Goal: Task Accomplishment & Management: Manage account settings

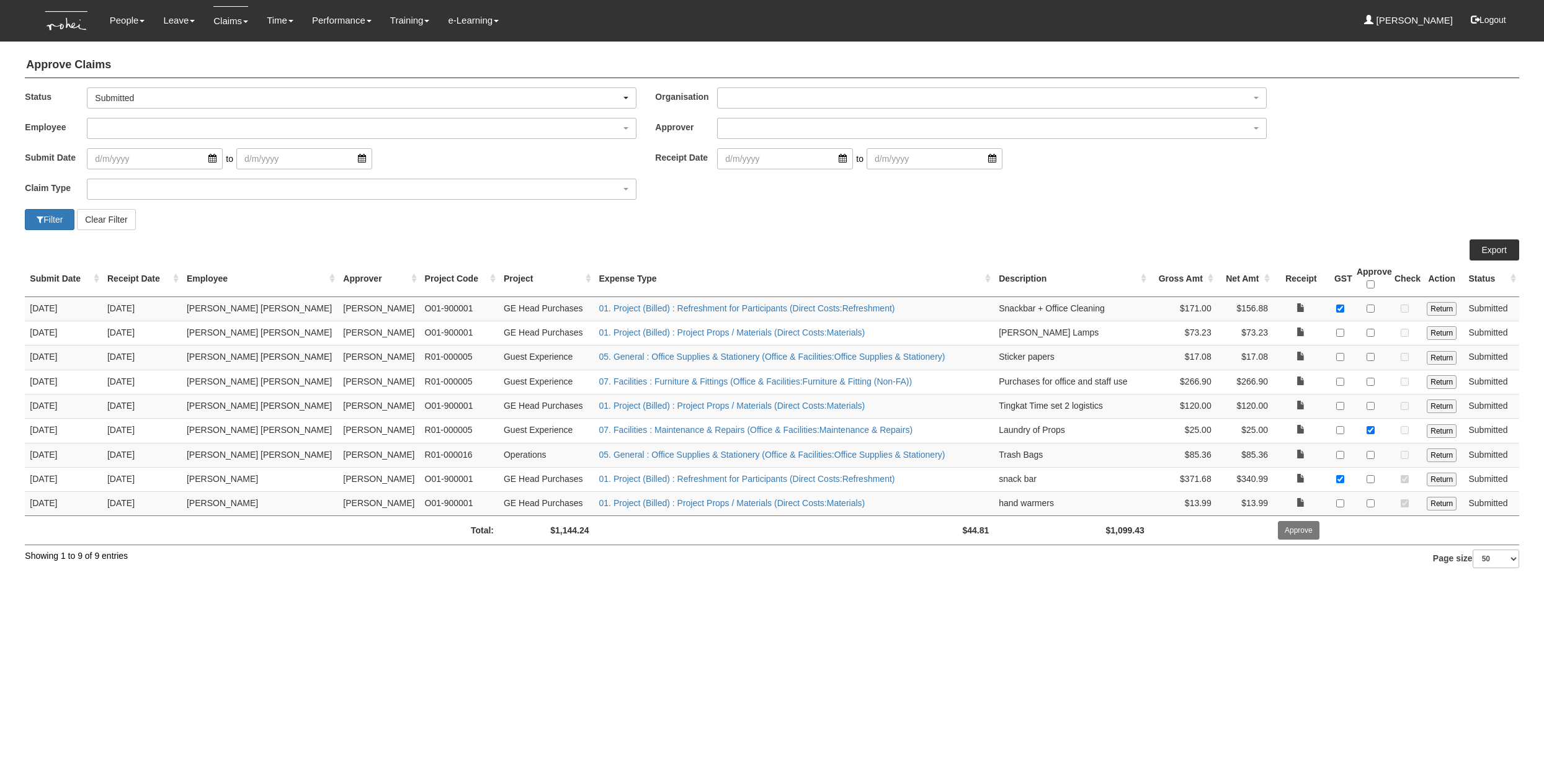
select select "14"
select select "50"
drag, startPoint x: 279, startPoint y: 61, endPoint x: 184, endPoint y: 45, distance: 96.3
click at [278, 62] on h4 "Approve Claims" at bounding box center [772, 66] width 1494 height 25
click at [330, 70] on h4 "Approve Claims" at bounding box center [772, 66] width 1494 height 25
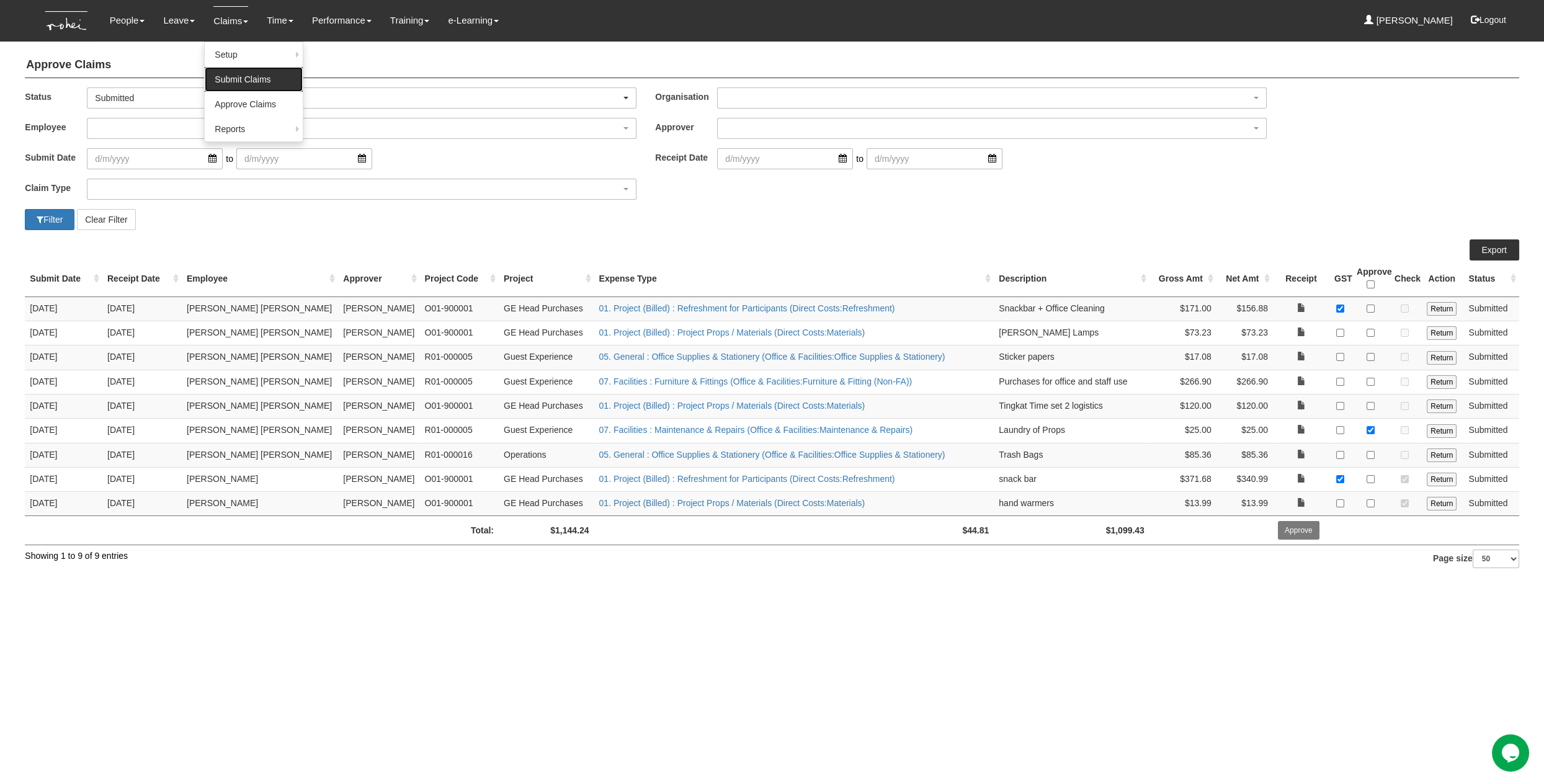
click at [248, 79] on link "Submit Claims" at bounding box center [254, 79] width 98 height 24
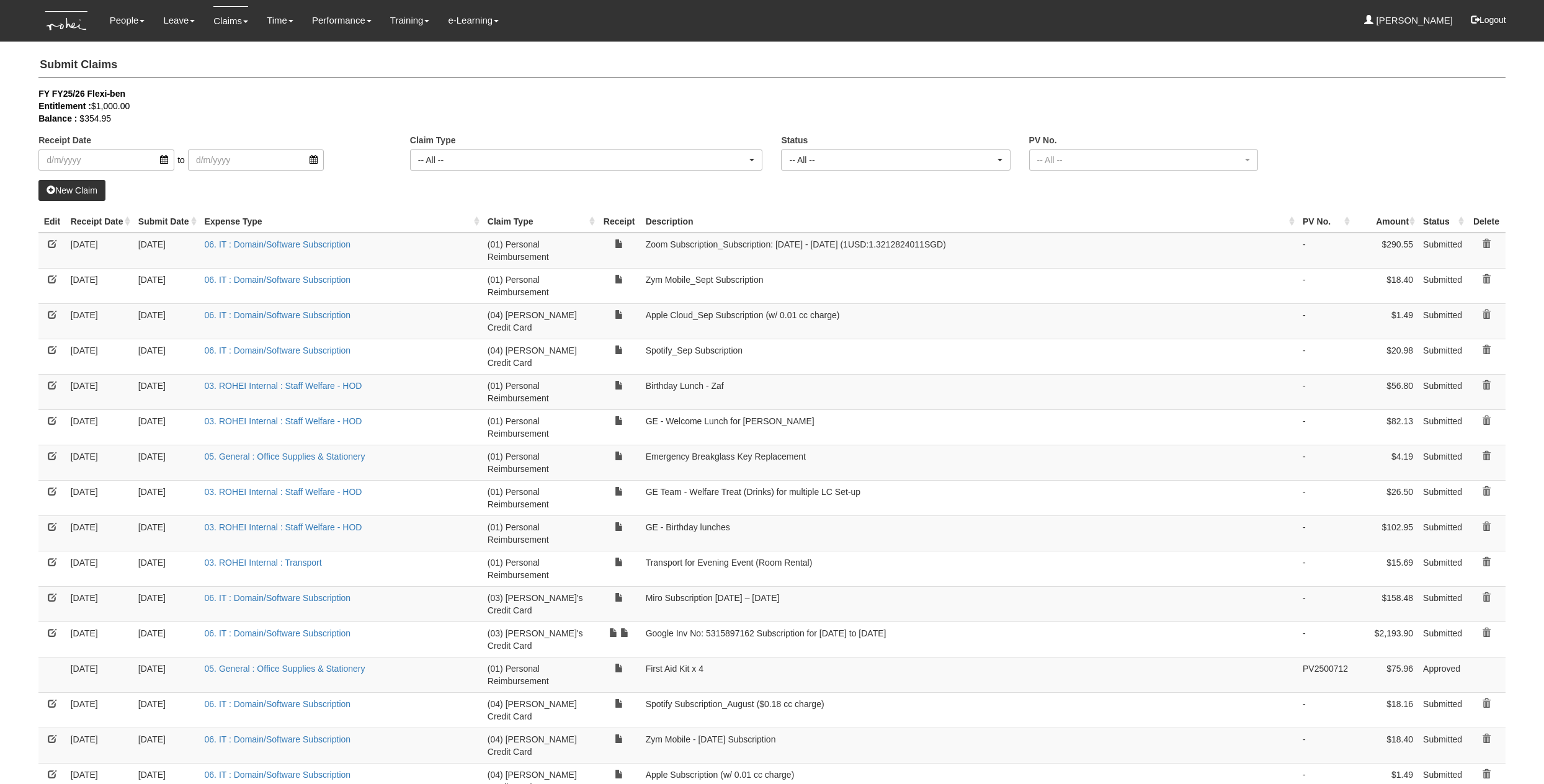
select select "50"
click at [361, 65] on h4 "Submit Claims" at bounding box center [772, 66] width 1467 height 25
click at [272, 111] on link "Approve Claims" at bounding box center [254, 104] width 98 height 24
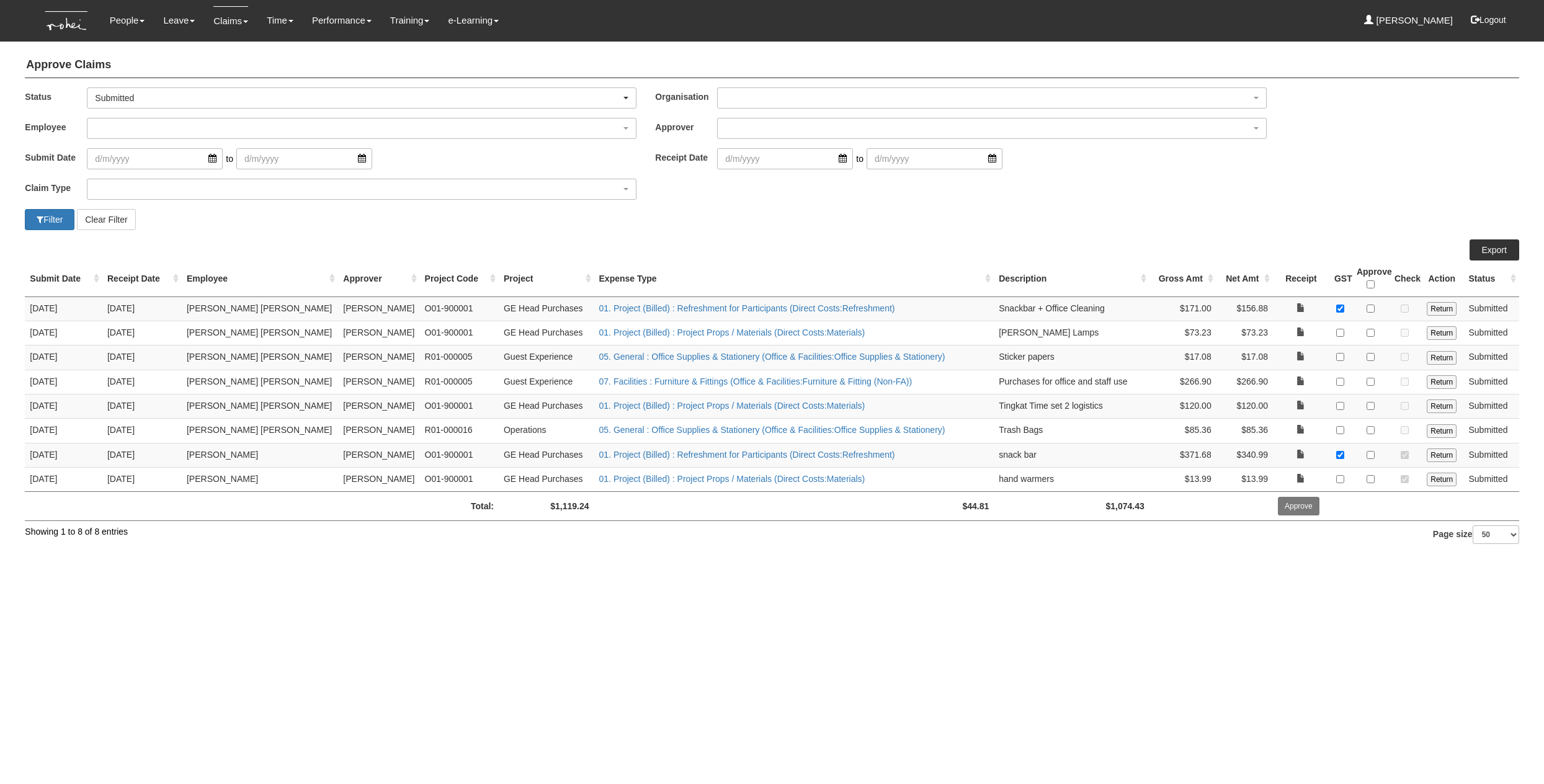
select select "50"
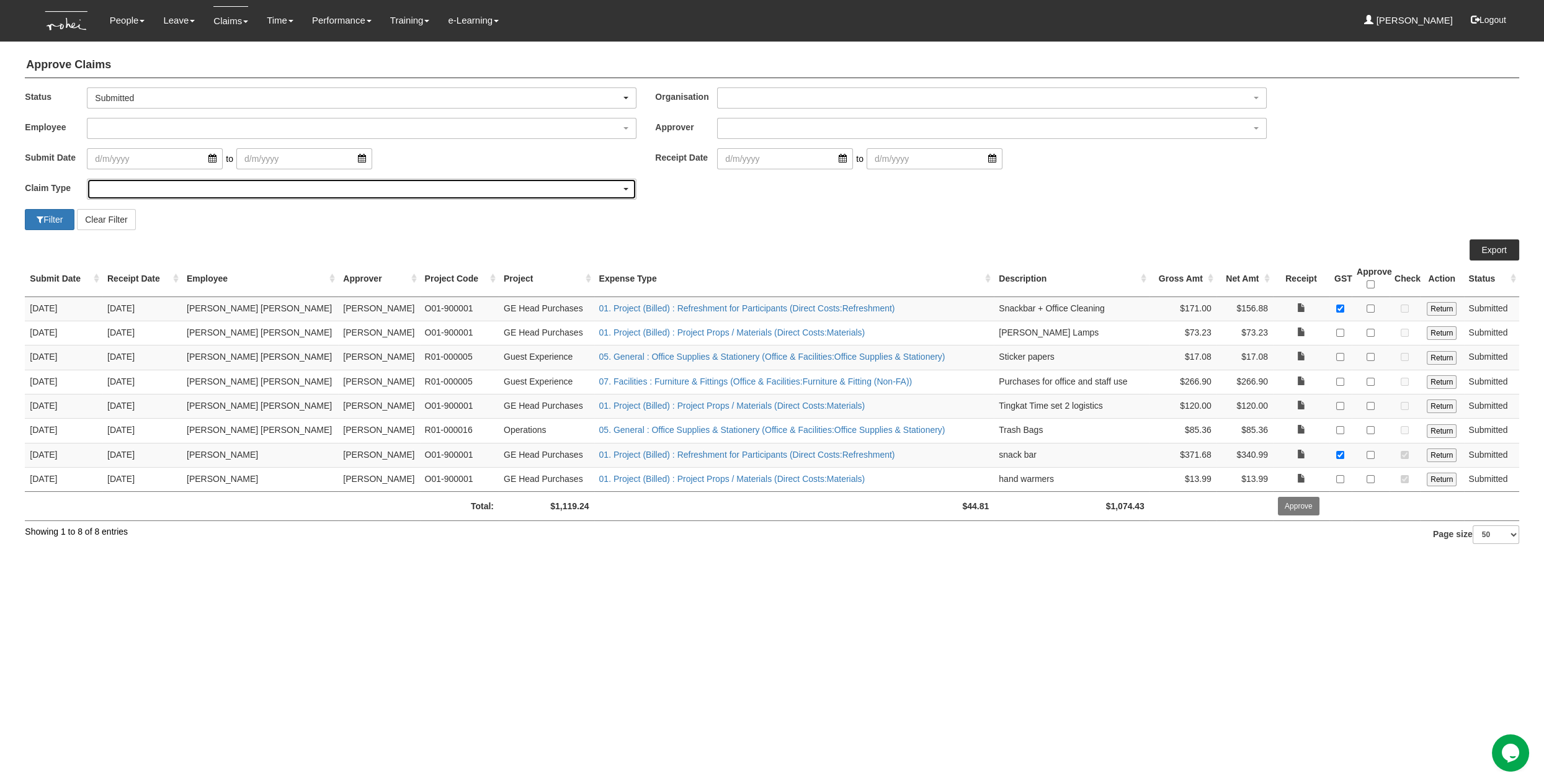
click at [189, 194] on div "button" at bounding box center [362, 189] width 549 height 20
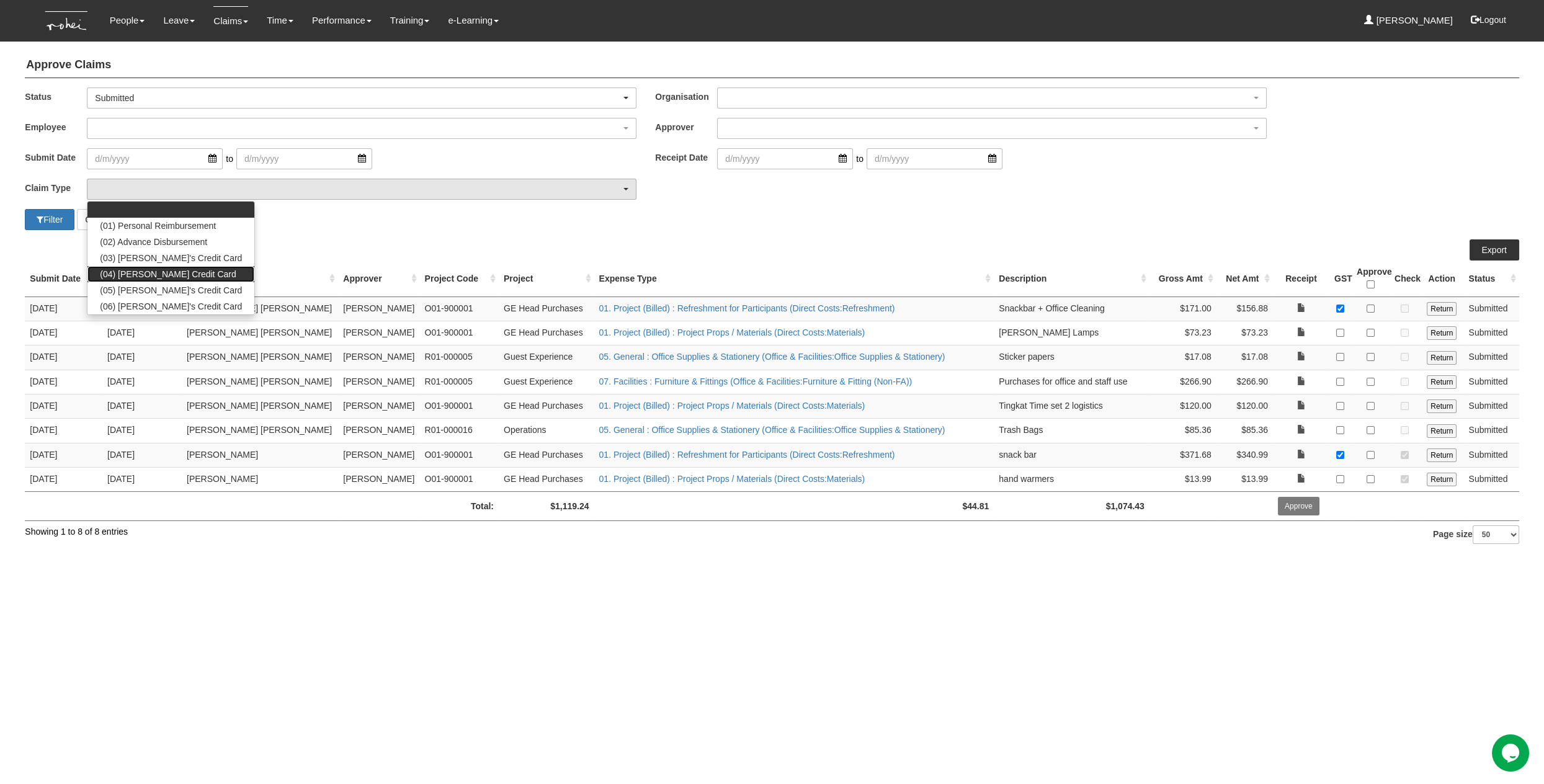
click at [136, 271] on span "(04) [PERSON_NAME] Credit Card" at bounding box center [168, 274] width 136 height 13
select select "16"
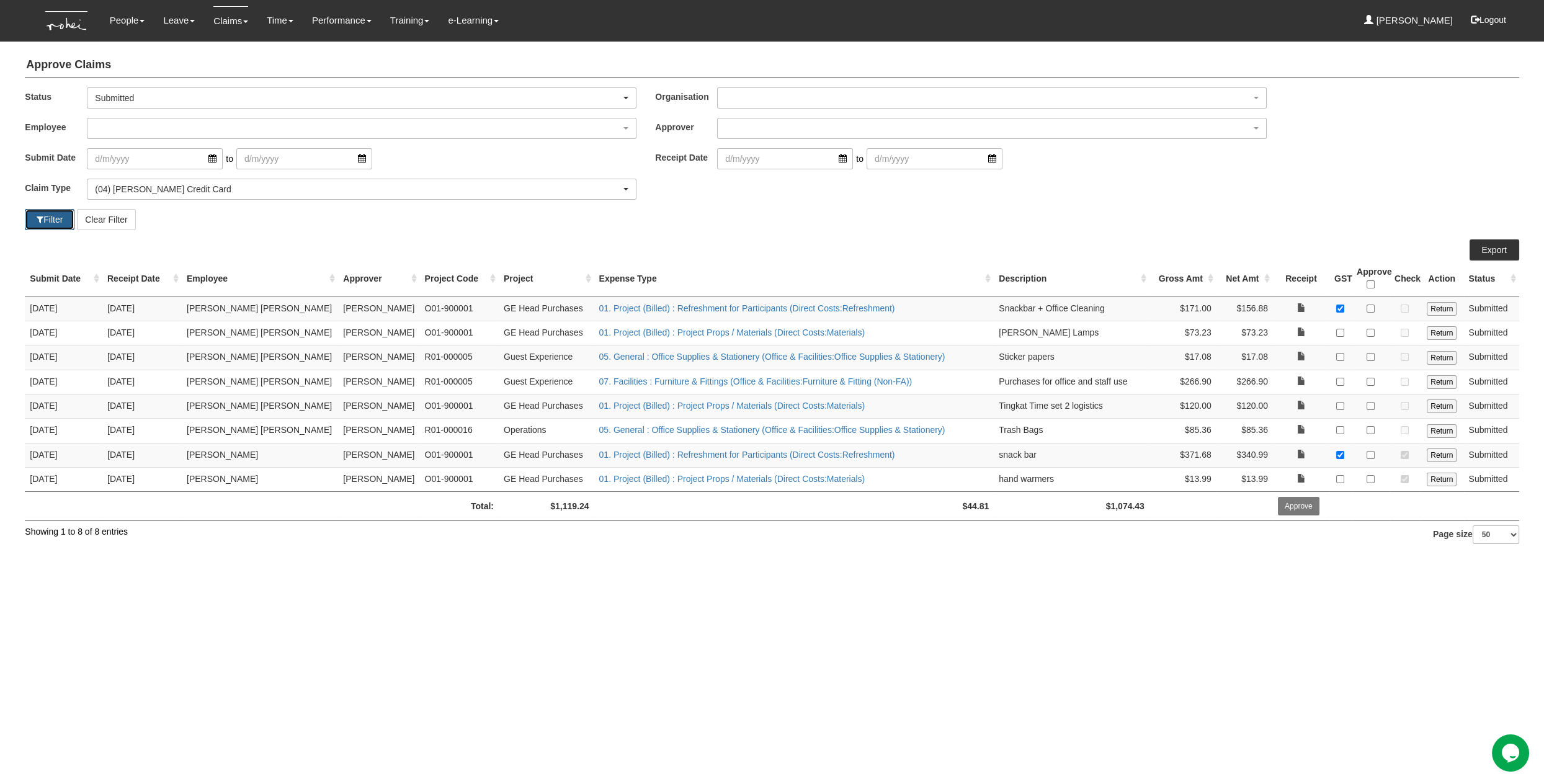
click at [51, 220] on button "Filter" at bounding box center [49, 219] width 50 height 21
select select "50"
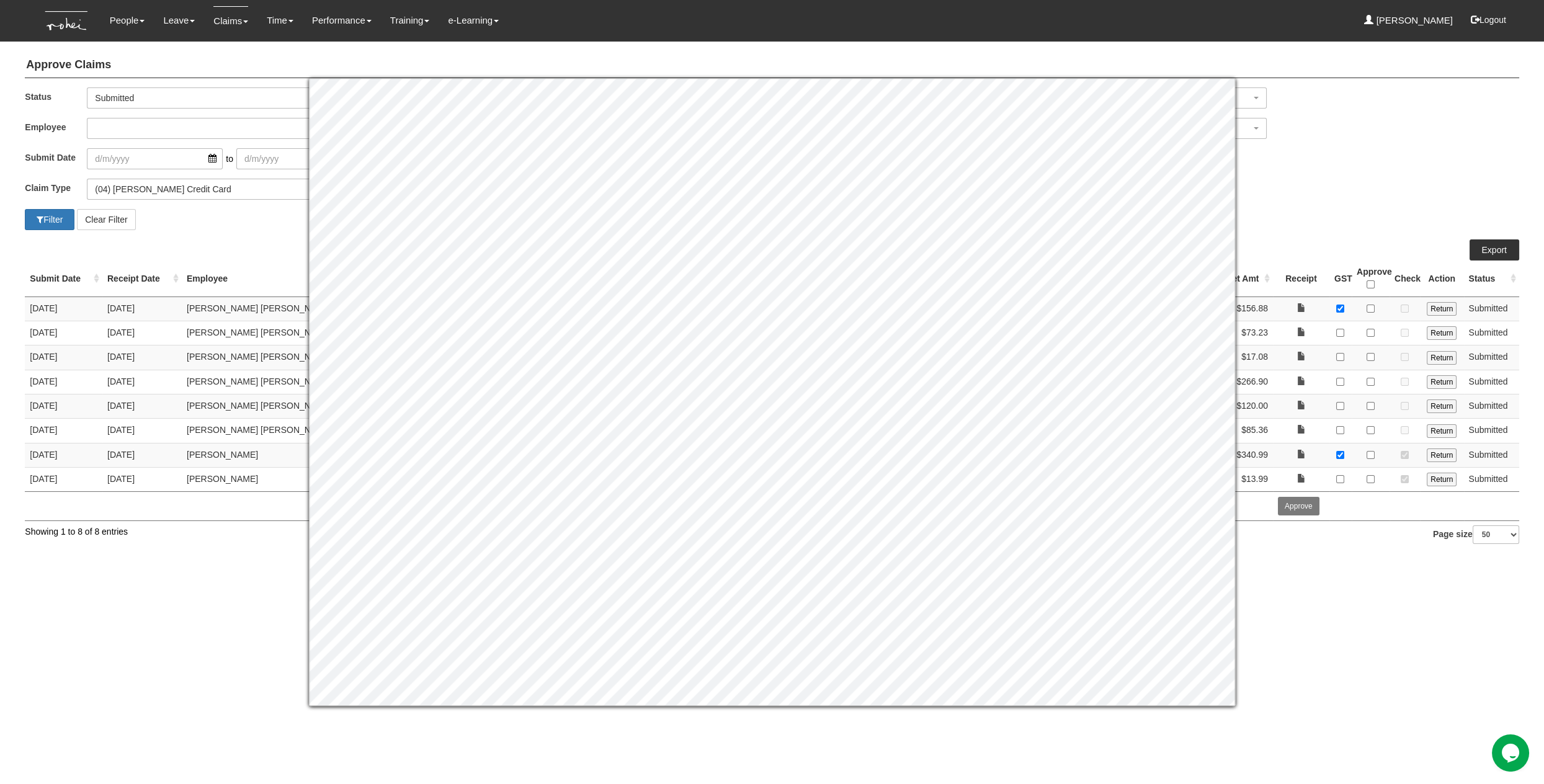
click at [1289, 215] on div "Filter Clear Filter" at bounding box center [772, 219] width 1512 height 21
click at [1311, 175] on div "Submit Date to Receipt Date to" at bounding box center [772, 164] width 1512 height 30
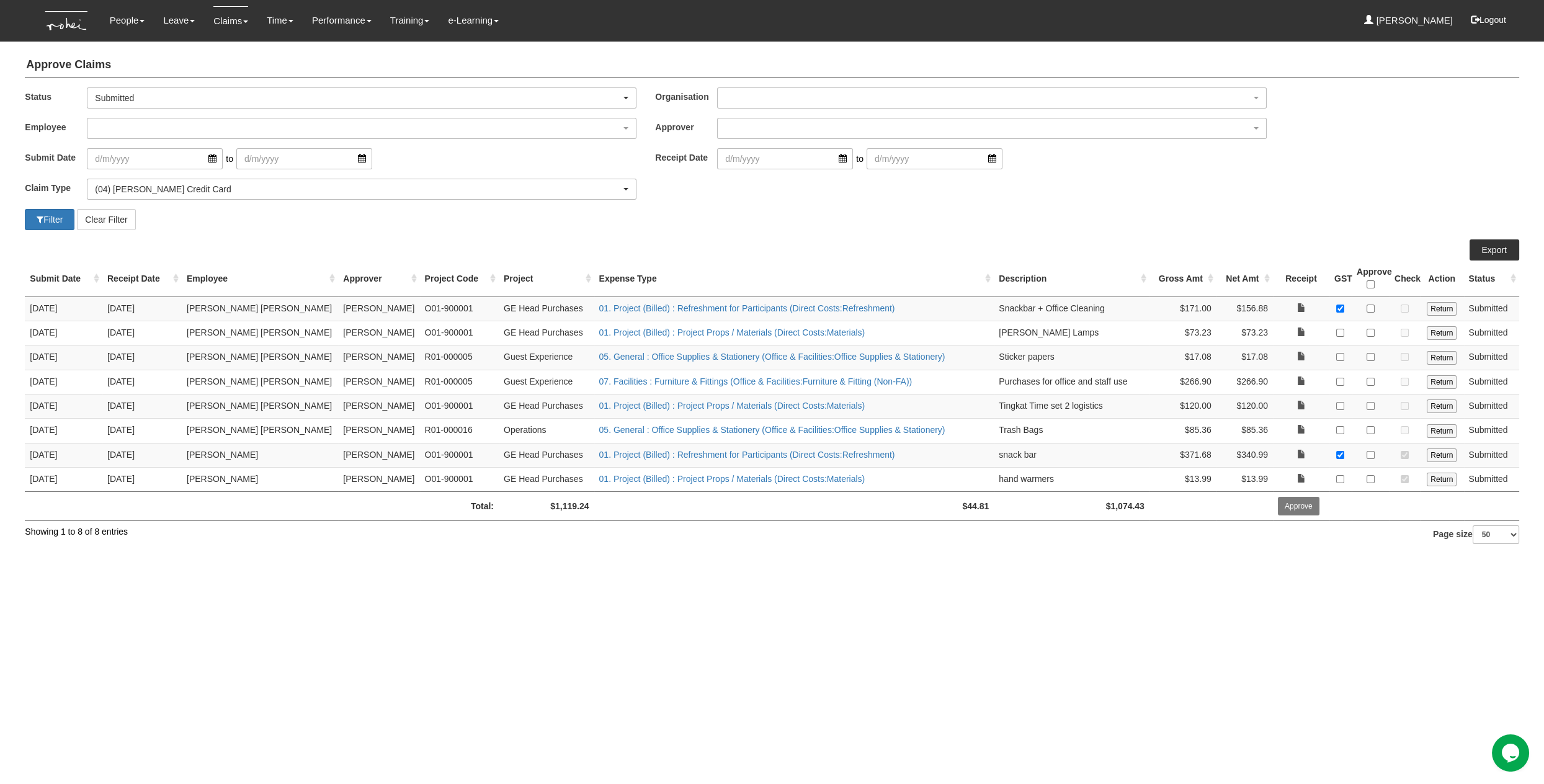
click at [898, 560] on html "Toggle navigation People Personal Information Staff Directory Leave Apply for L…" at bounding box center [772, 280] width 1544 height 560
click at [1437, 306] on input "Return" at bounding box center [1442, 308] width 30 height 13
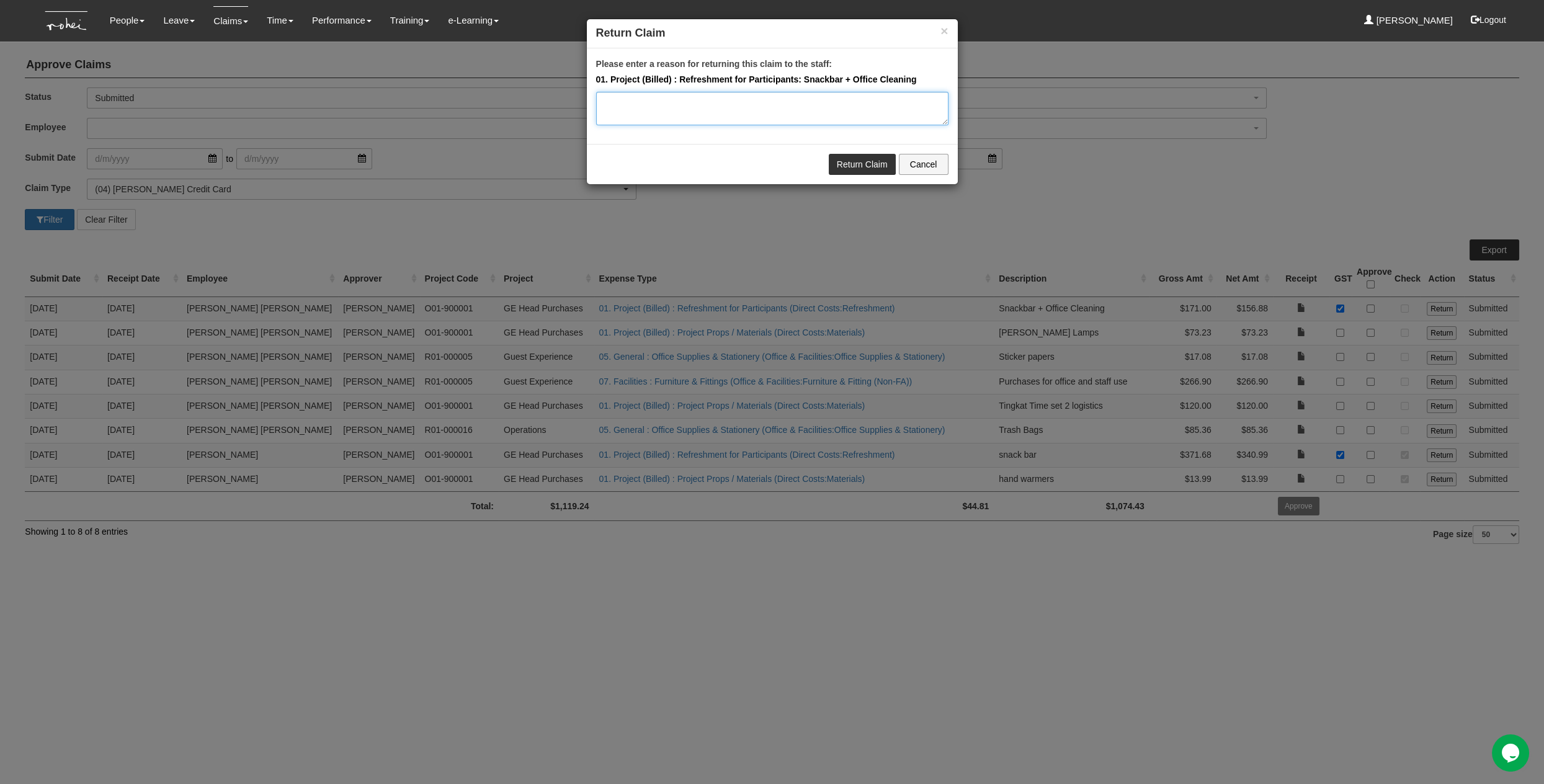
click at [710, 108] on textarea "Please enter a reason for returning this claim to the staff:" at bounding box center [772, 108] width 353 height 33
type textarea "Hi Miguel, kindly upload as 171.01 as per credit card statement"
click at [848, 158] on link "Return Claim" at bounding box center [862, 164] width 67 height 21
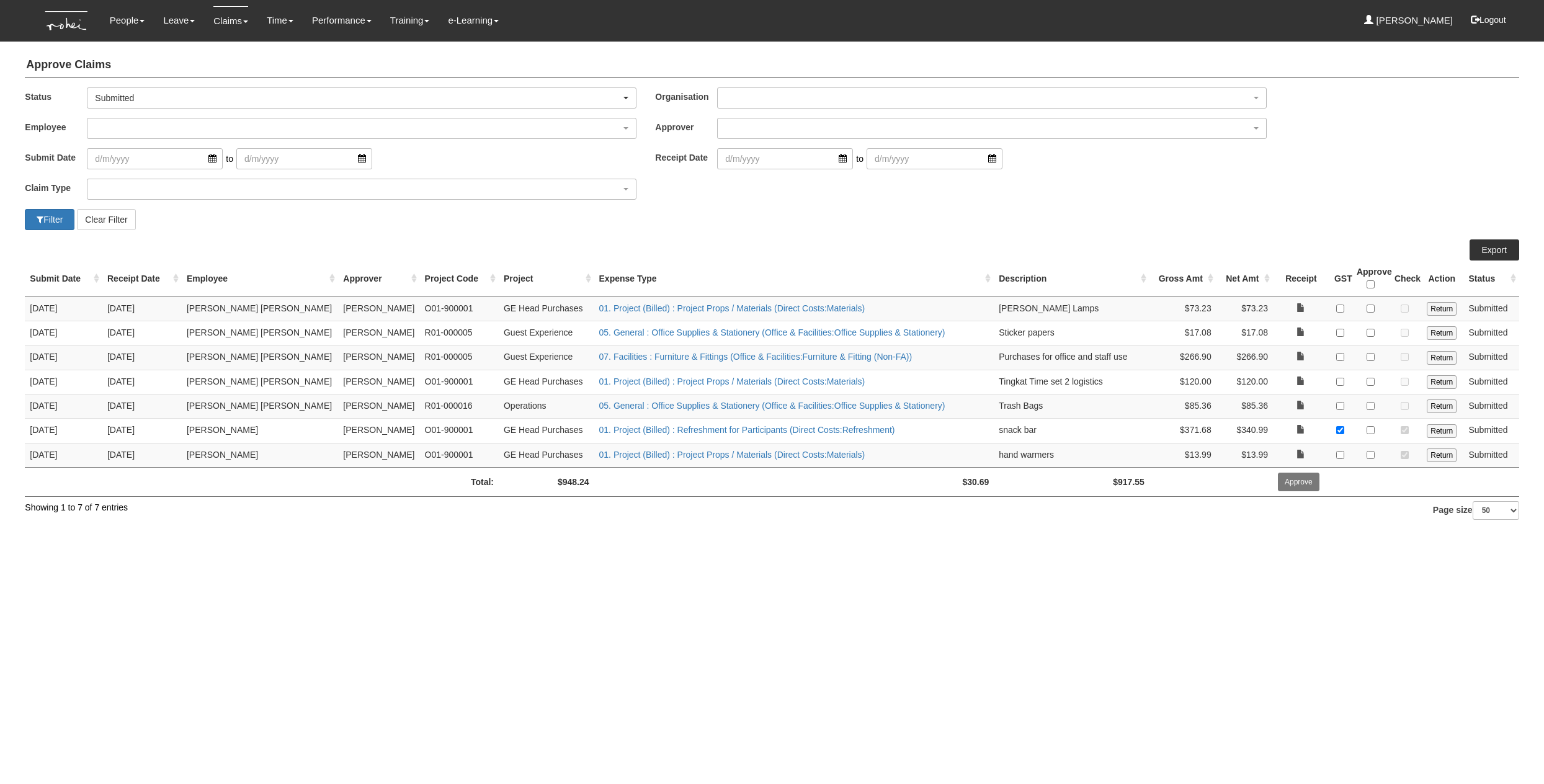
select select "50"
click at [1359, 229] on div "Approve Claims Status -- All -- Submitted Approved Verified Returned Paid Submi…" at bounding box center [772, 285] width 1497 height 477
click at [1367, 304] on input "checkbox" at bounding box center [1371, 308] width 8 height 8
checkbox input "true"
click at [1367, 331] on input "checkbox" at bounding box center [1371, 333] width 8 height 8
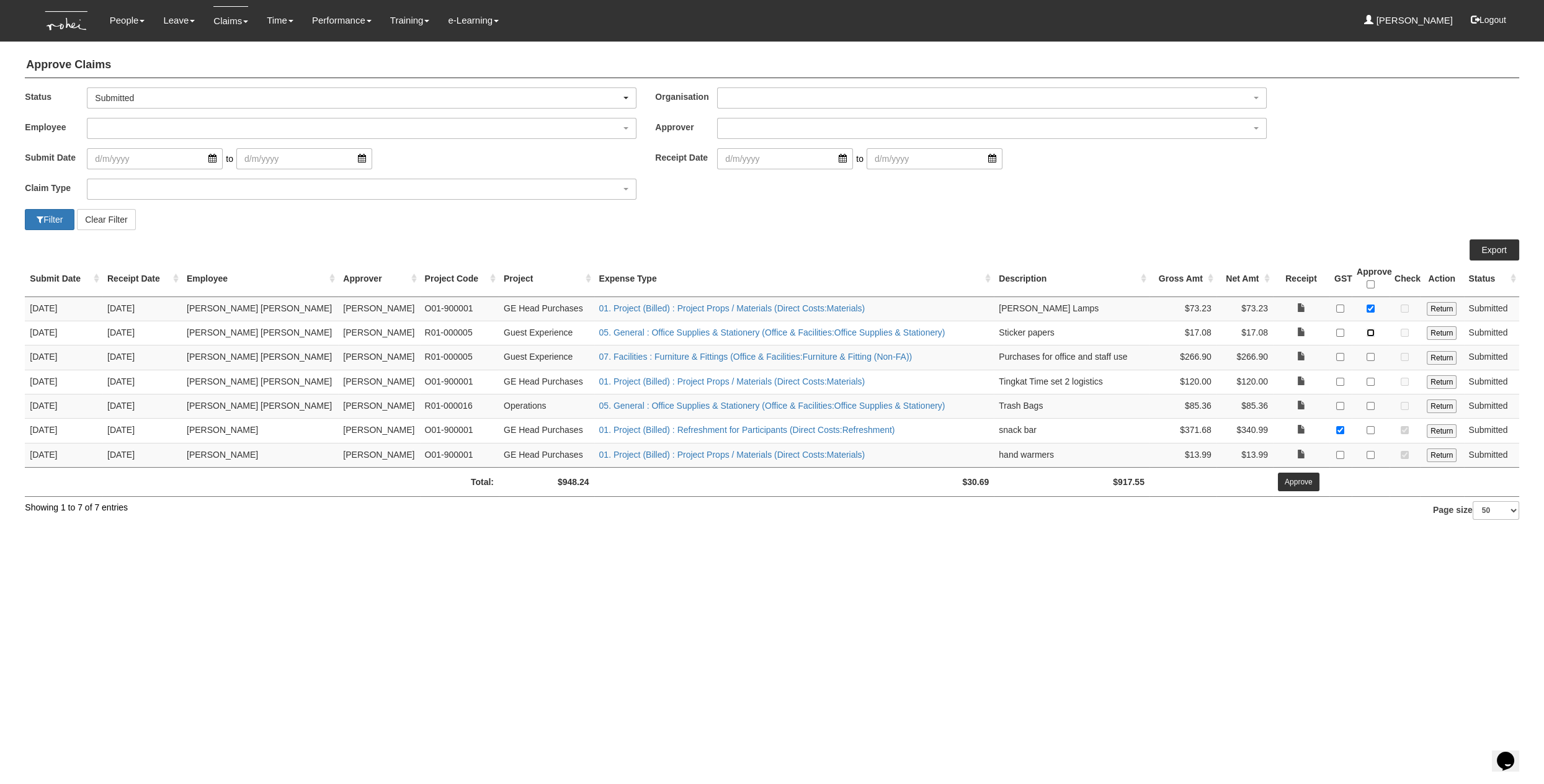
checkbox input "true"
click at [1291, 482] on input "Approve" at bounding box center [1299, 482] width 42 height 19
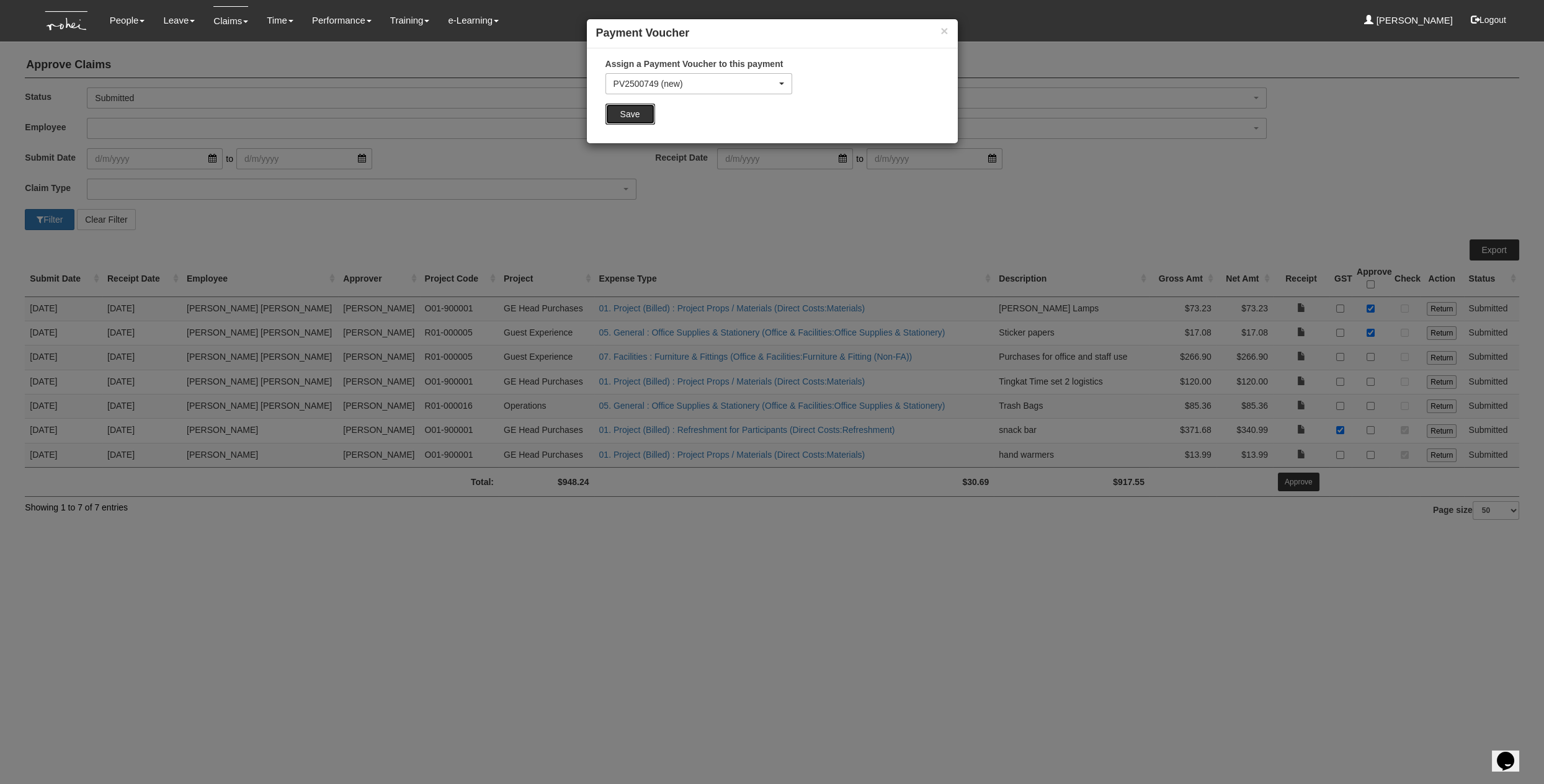
click at [629, 111] on input "Save" at bounding box center [630, 114] width 50 height 21
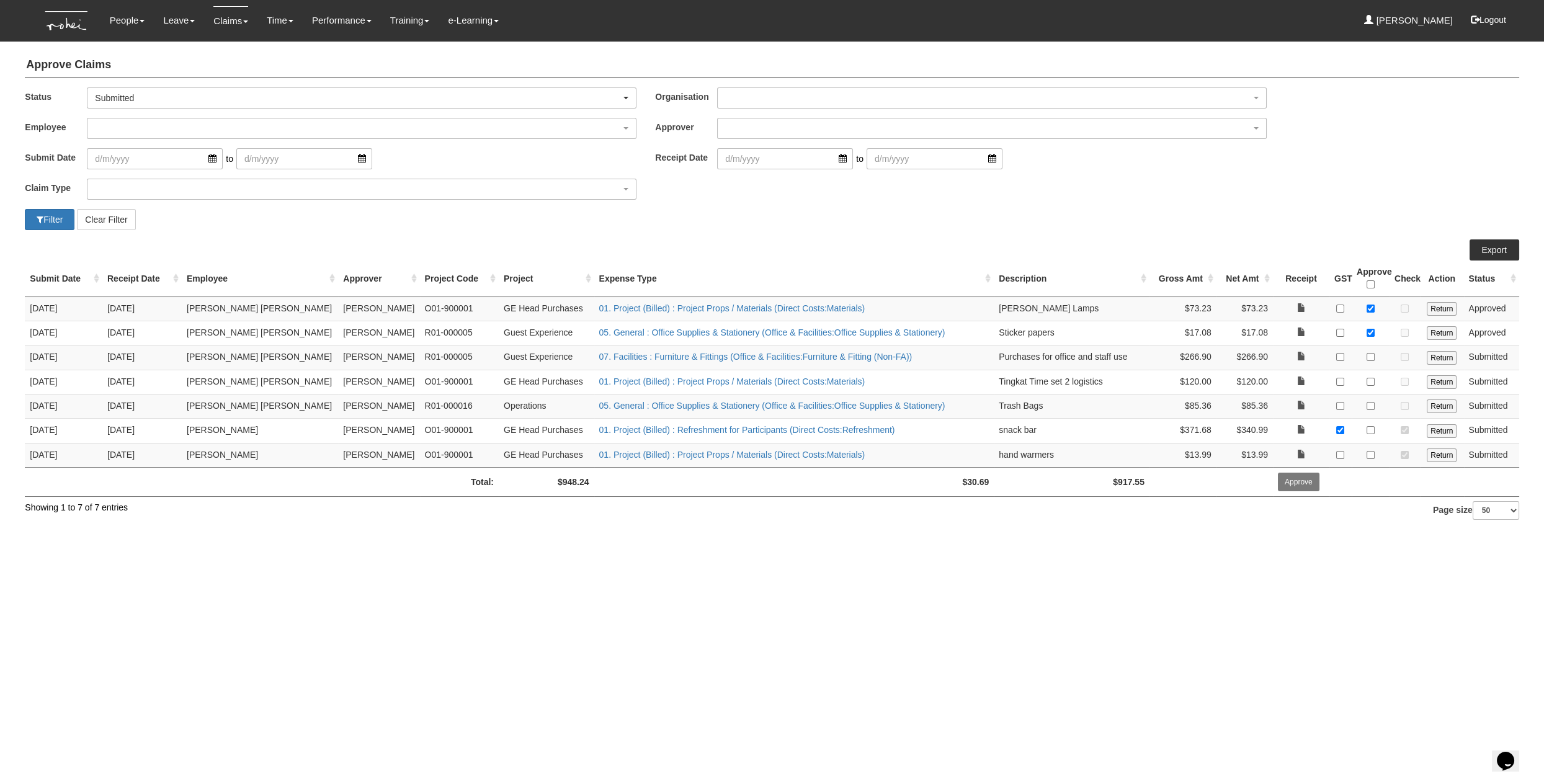
click at [1203, 518] on html "Toggle navigation People Personal Information Staff Directory Leave Apply for L…" at bounding box center [772, 267] width 1544 height 535
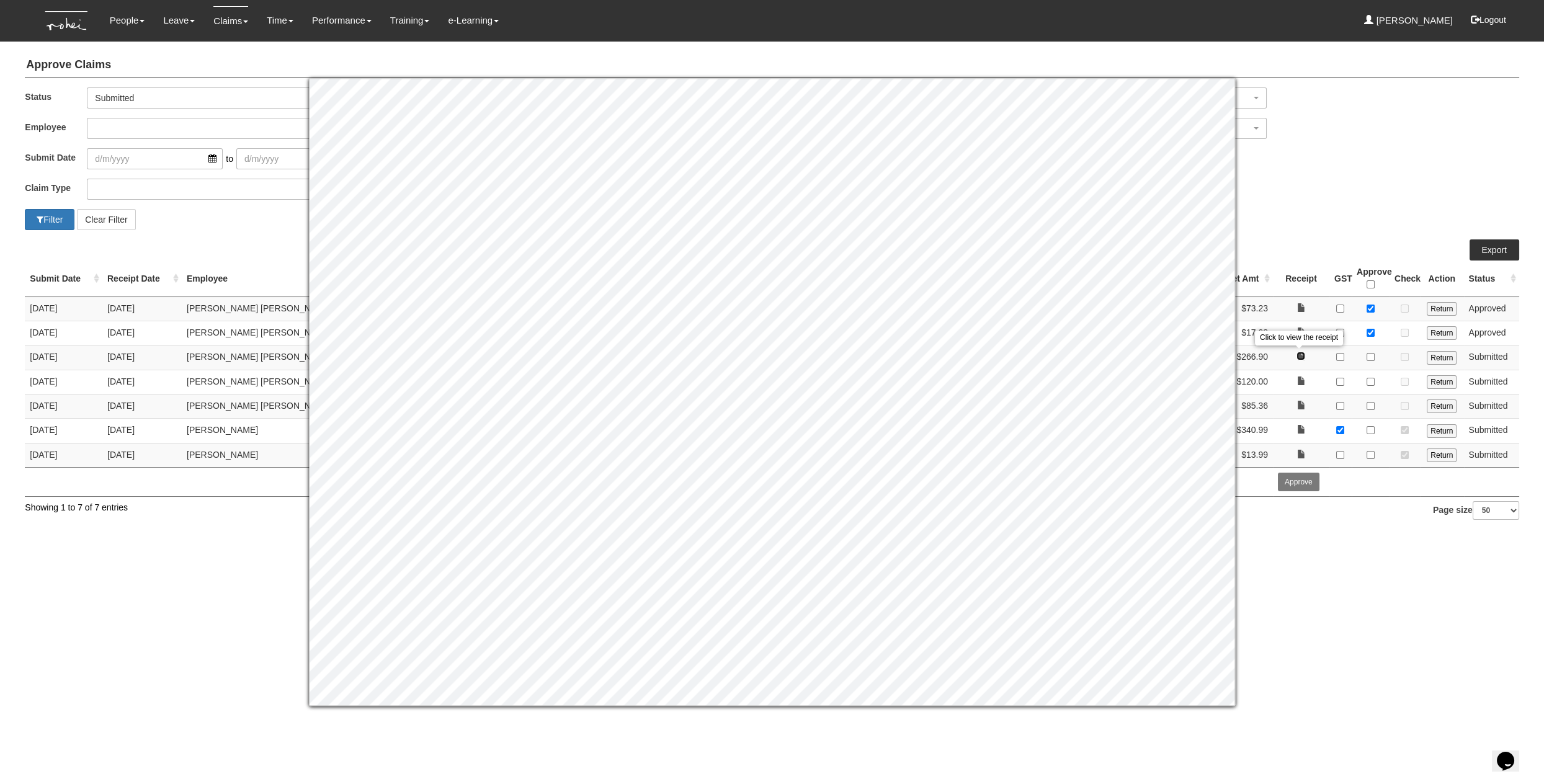
click at [1301, 356] on link at bounding box center [1301, 356] width 9 height 9
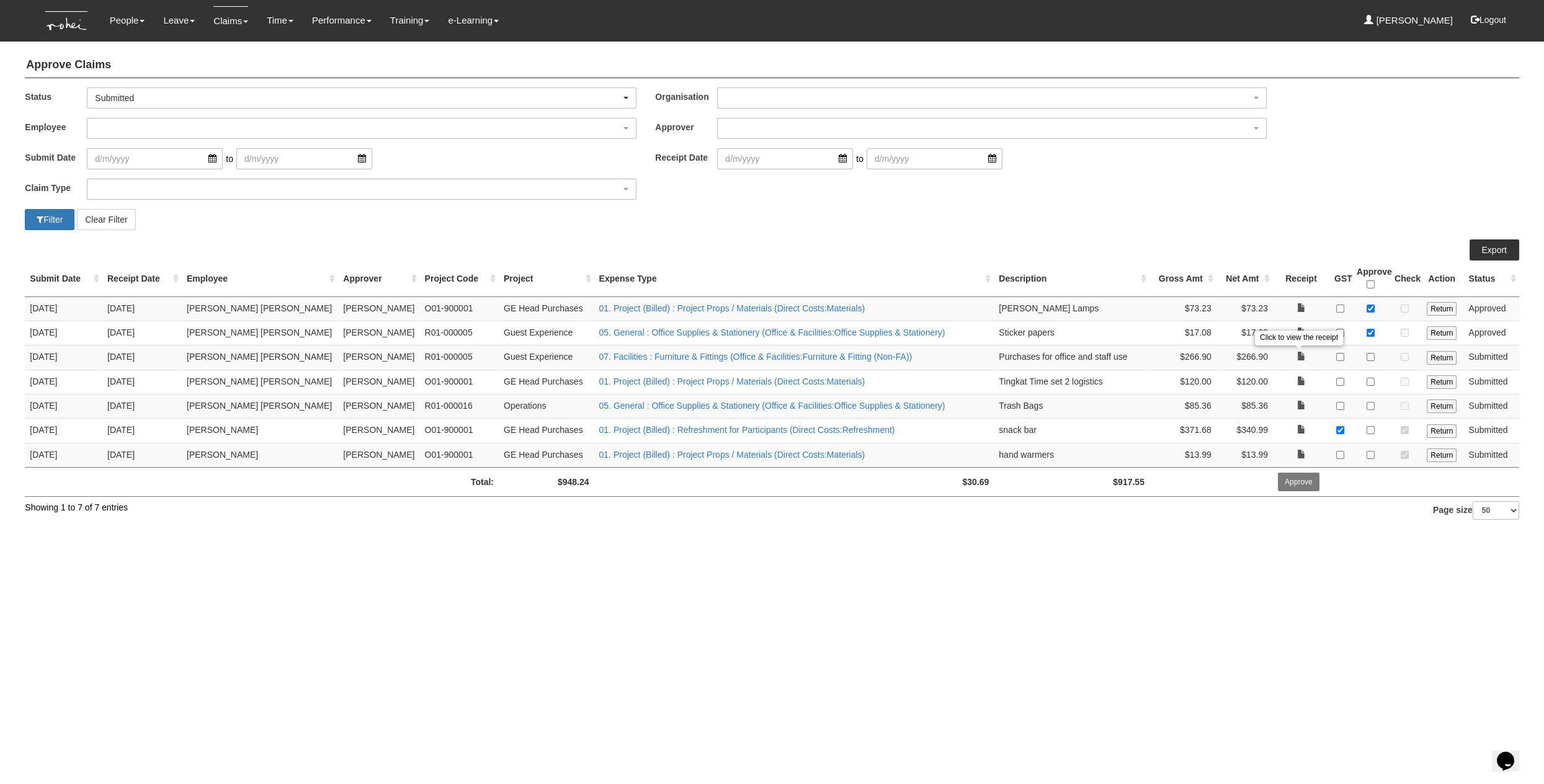
click at [1033, 535] on html "Toggle navigation People Personal Information Staff Directory Leave Apply for L…" at bounding box center [772, 267] width 1544 height 535
drag, startPoint x: 1042, startPoint y: 545, endPoint x: 1399, endPoint y: 364, distance: 400.3
click at [1048, 535] on html "Toggle navigation People Personal Information Staff Directory Leave Apply for L…" at bounding box center [772, 267] width 1544 height 535
click at [1429, 352] on input "Return" at bounding box center [1442, 357] width 30 height 13
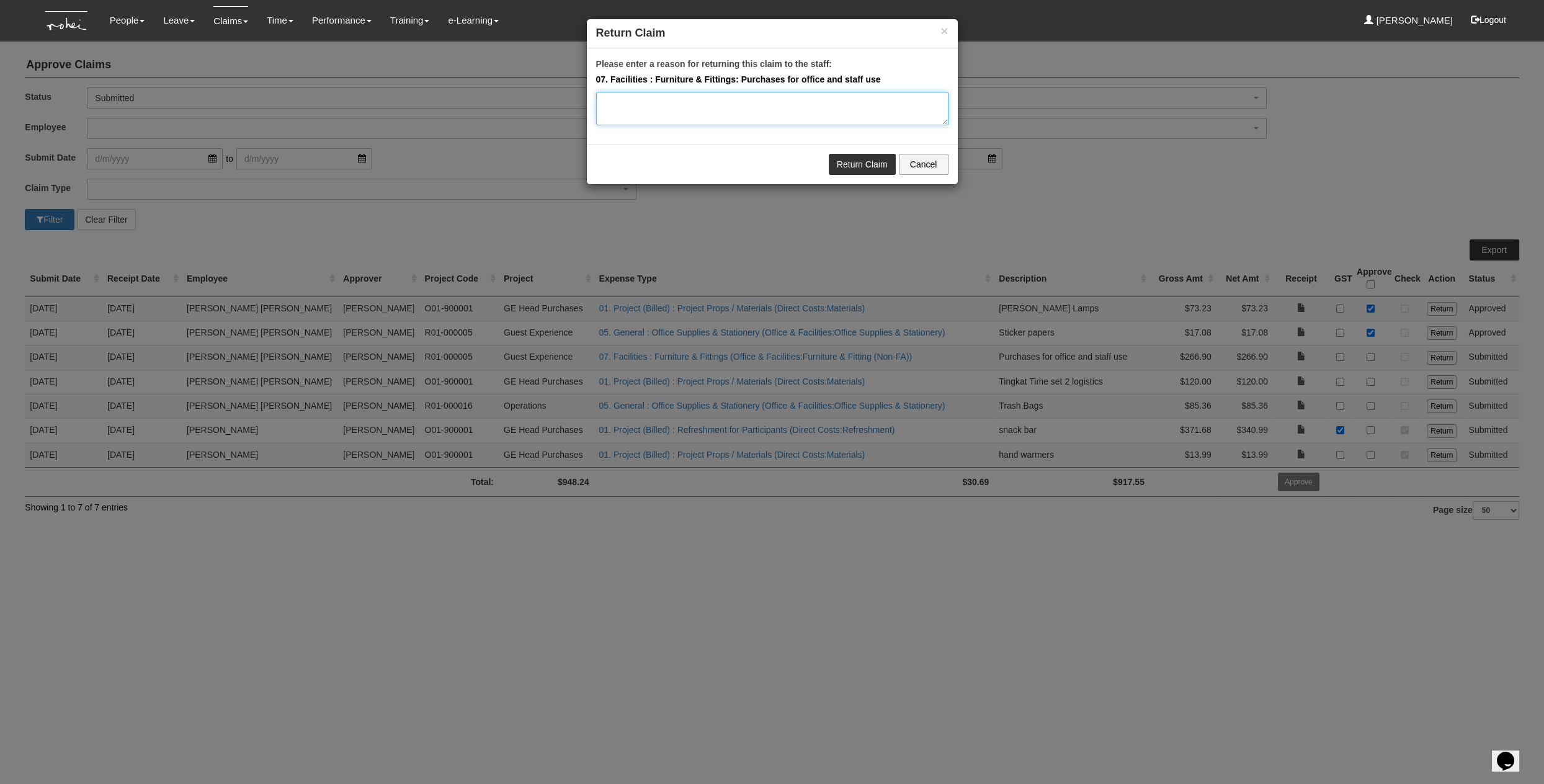
click at [833, 107] on textarea "Please enter a reason for returning this claim to the staff:" at bounding box center [772, 108] width 353 height 33
type textarea "Hey Miguel, can help include in description what added up to 266.90 please? Tha…"
click at [851, 160] on link "Return Claim" at bounding box center [862, 164] width 67 height 21
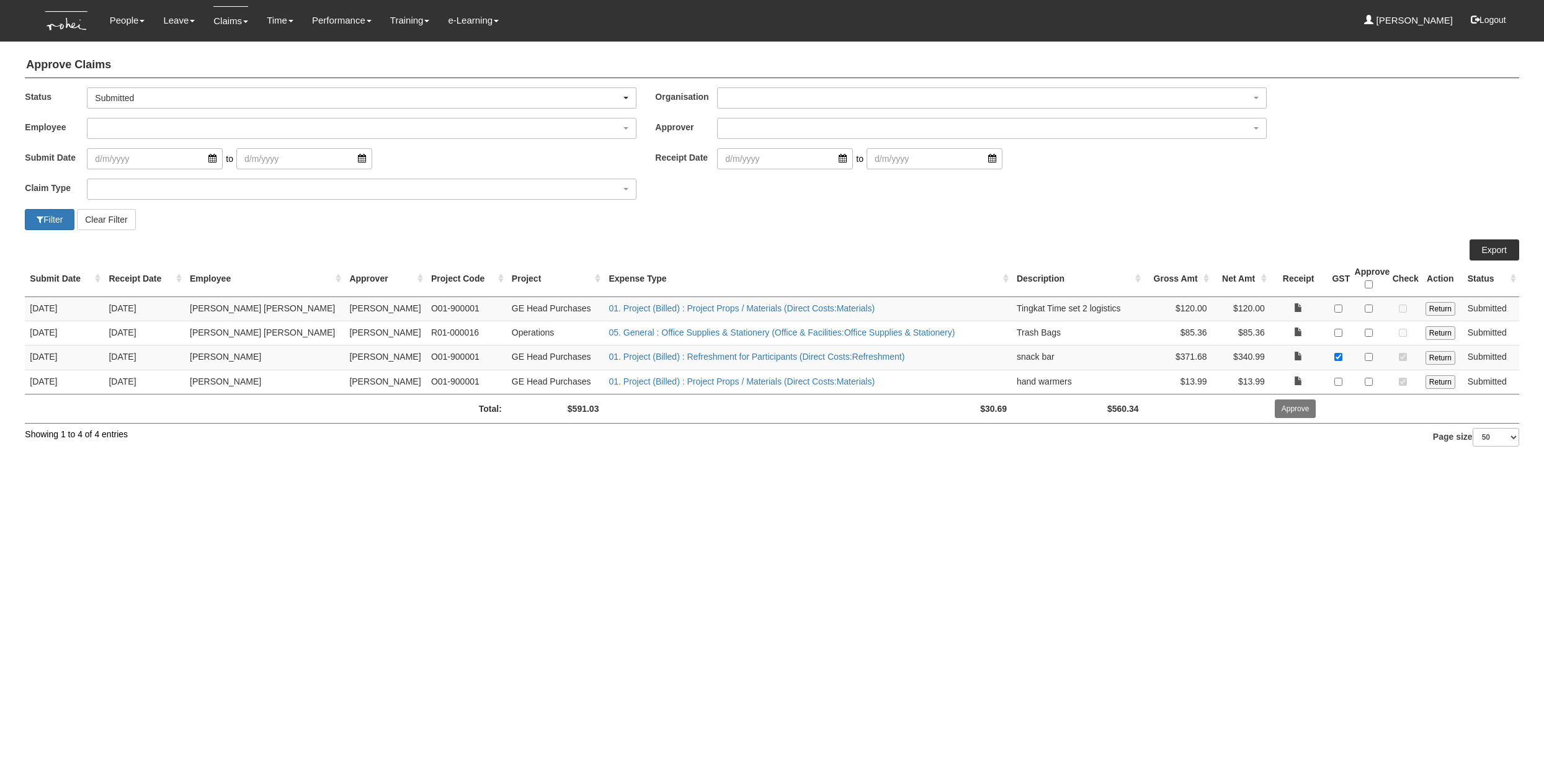
select select "50"
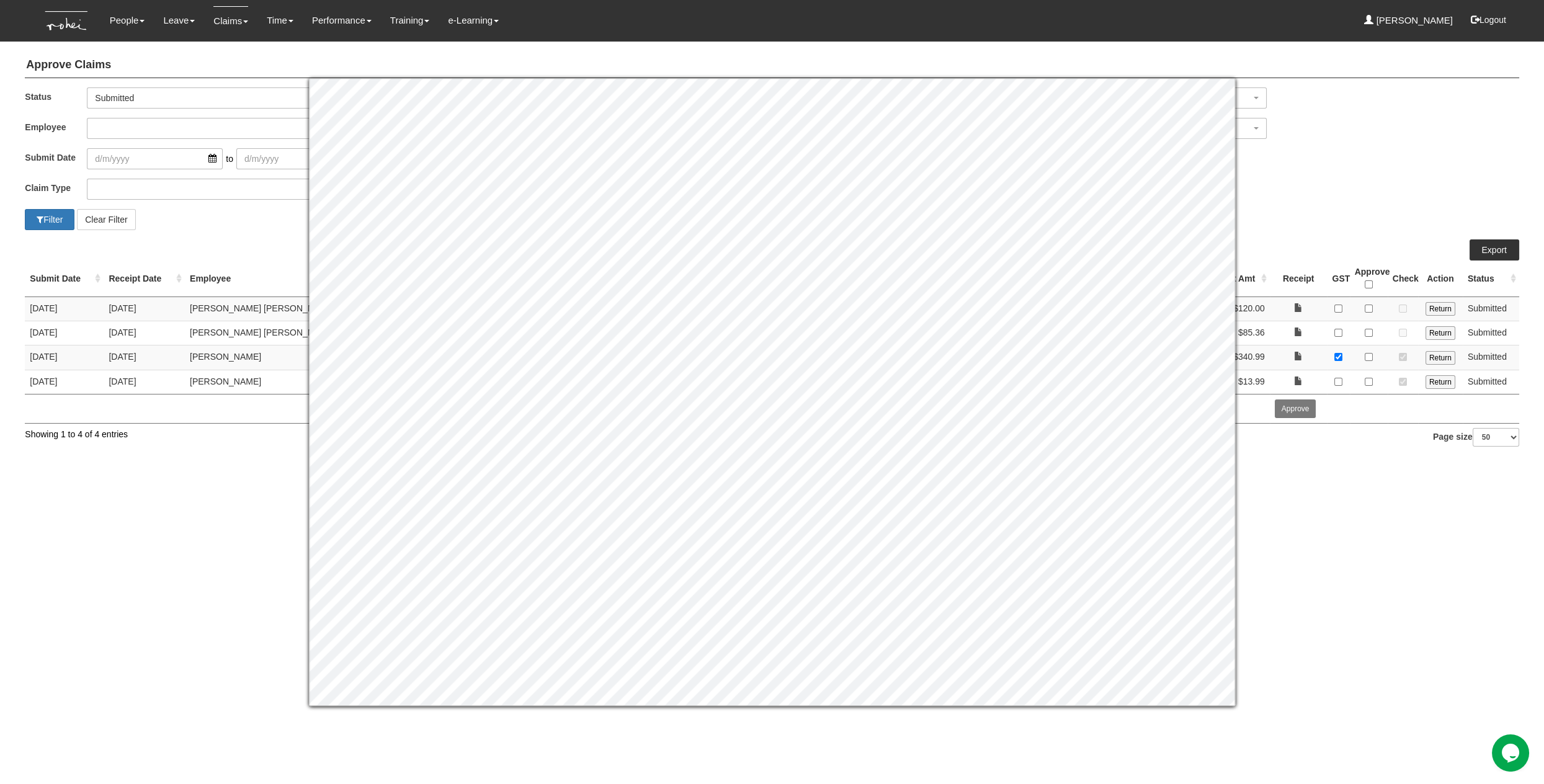
click at [1298, 462] on html "Toggle navigation People Personal Information Staff Directory Leave Apply for L…" at bounding box center [772, 231] width 1544 height 462
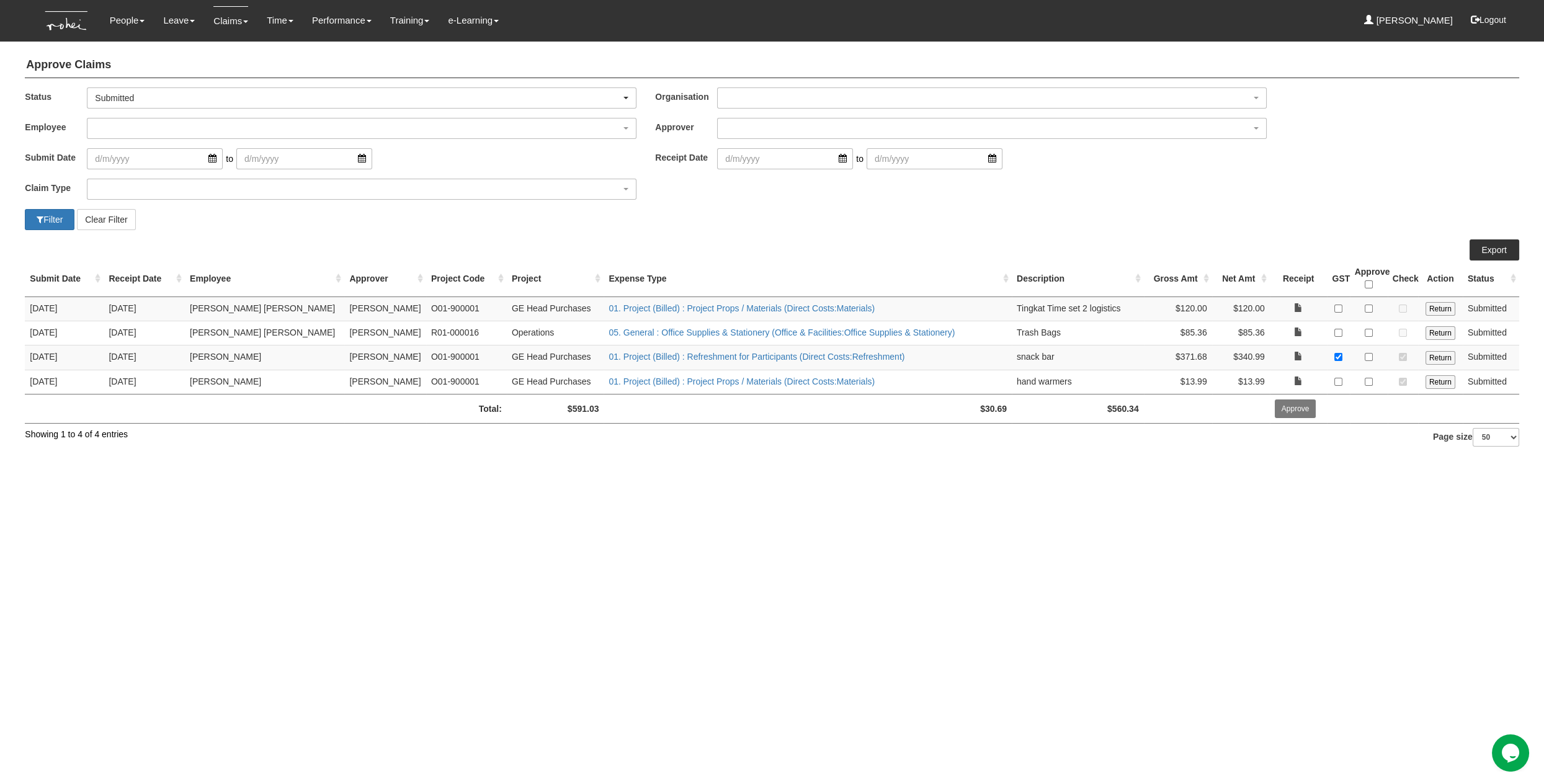
drag, startPoint x: 1313, startPoint y: 503, endPoint x: 1336, endPoint y: 457, distance: 51.4
click at [1313, 462] on html "Toggle navigation People Personal Information Staff Directory Leave Apply for L…" at bounding box center [772, 231] width 1544 height 462
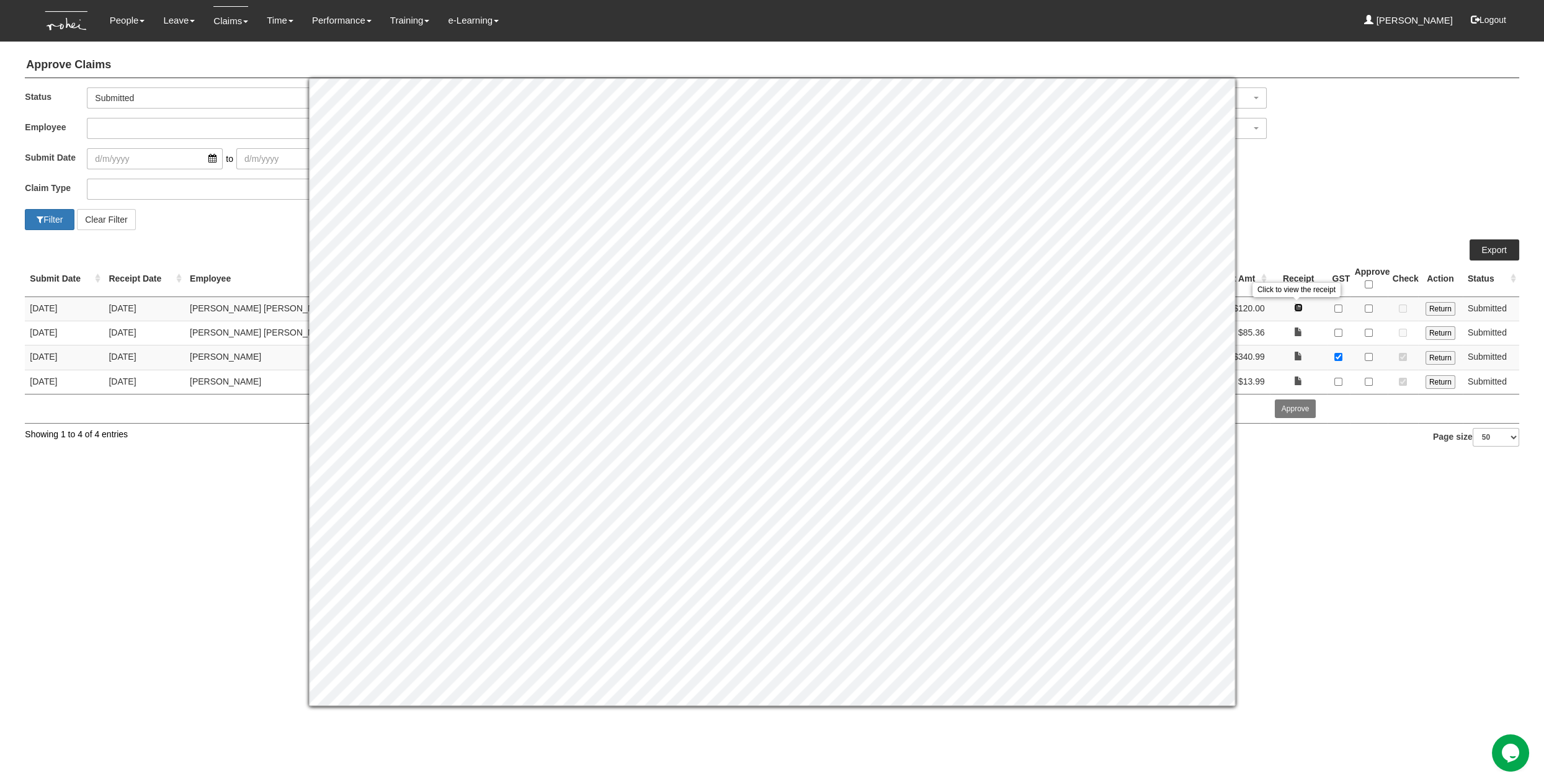
click at [1294, 303] on link at bounding box center [1298, 307] width 9 height 9
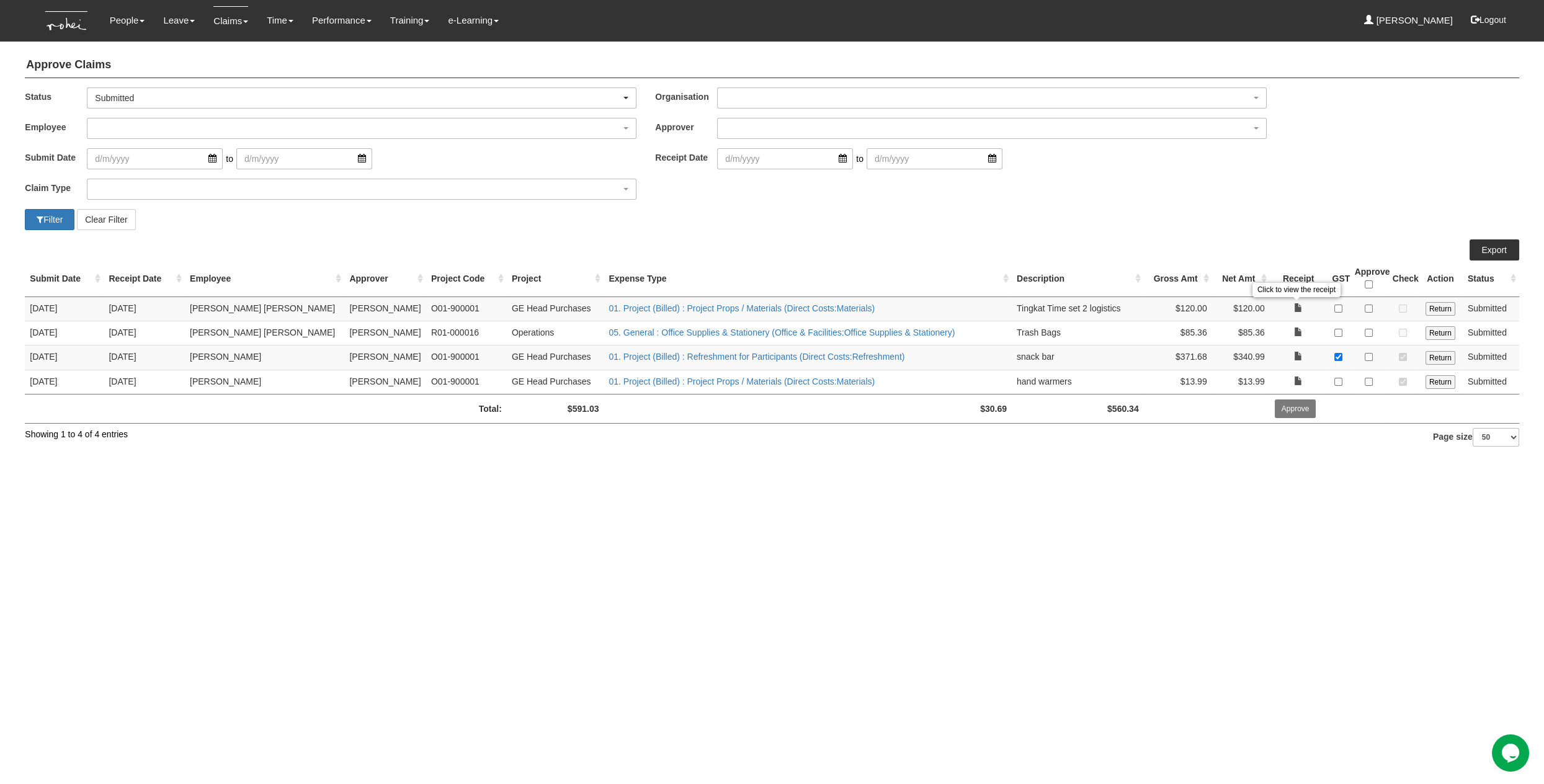
drag, startPoint x: 1225, startPoint y: 507, endPoint x: 1212, endPoint y: 499, distance: 15.3
click at [1225, 462] on html "Toggle navigation People Personal Information Staff Directory Leave Apply for L…" at bounding box center [772, 231] width 1544 height 462
click at [1452, 310] on input "Return" at bounding box center [1440, 308] width 30 height 13
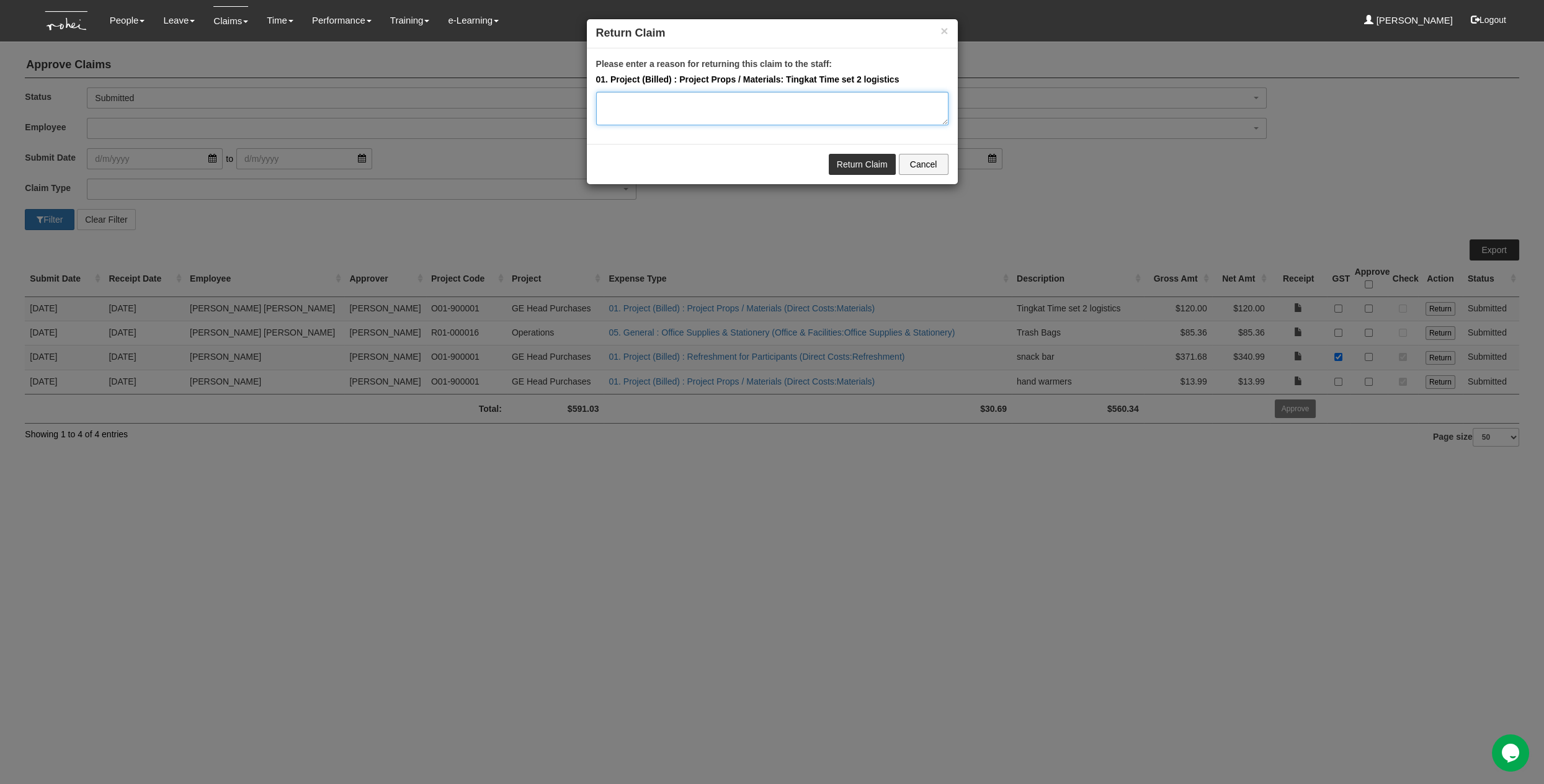
click at [743, 96] on textarea "Please enter a reason for returning this claim to the staff:" at bounding box center [772, 108] width 353 height 33
type textarea "Hey Miguel, can help include in description what added to 120 pls? Thanks"
click at [843, 154] on link "Return Claim" at bounding box center [862, 164] width 67 height 21
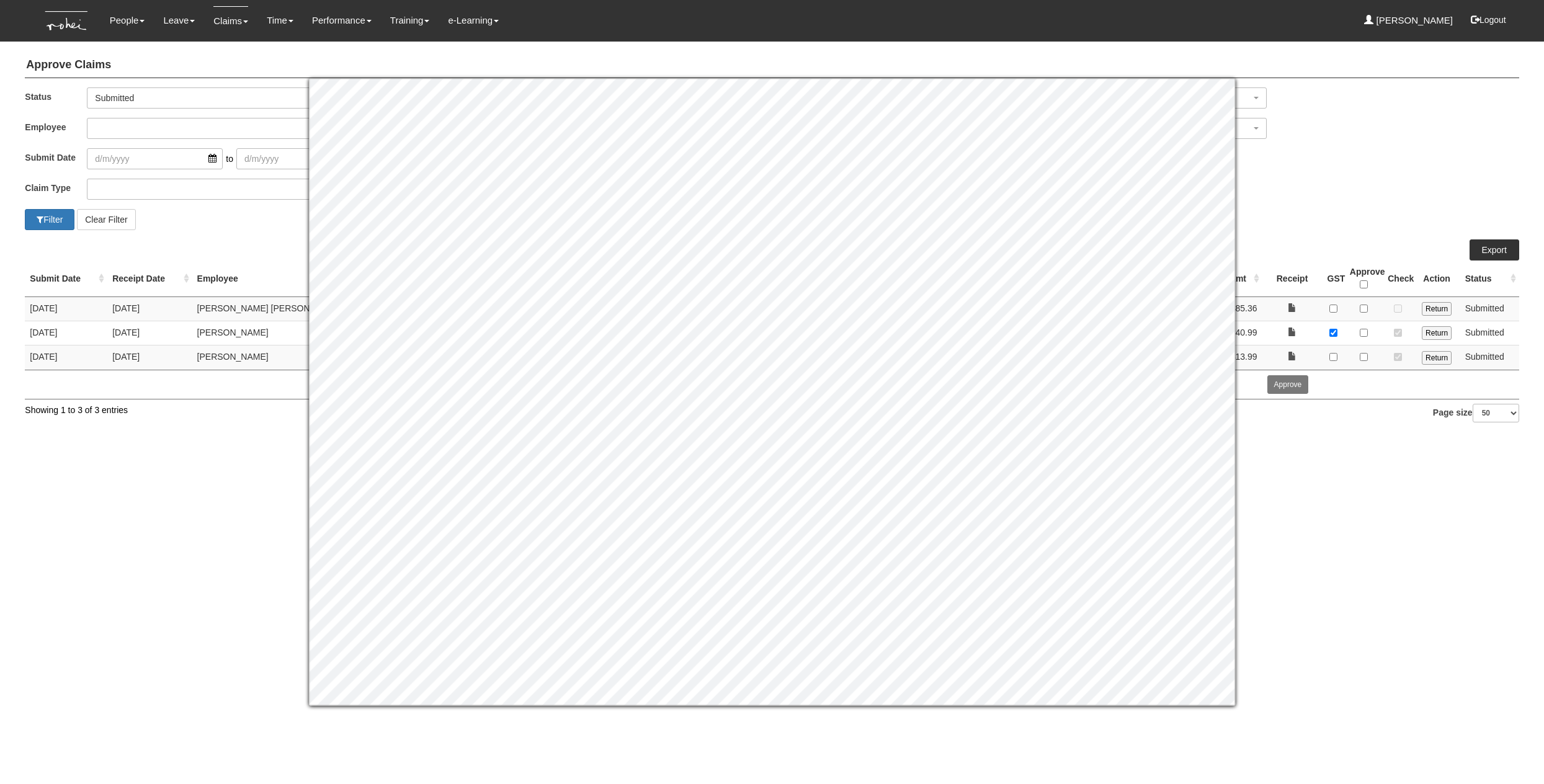
select select "50"
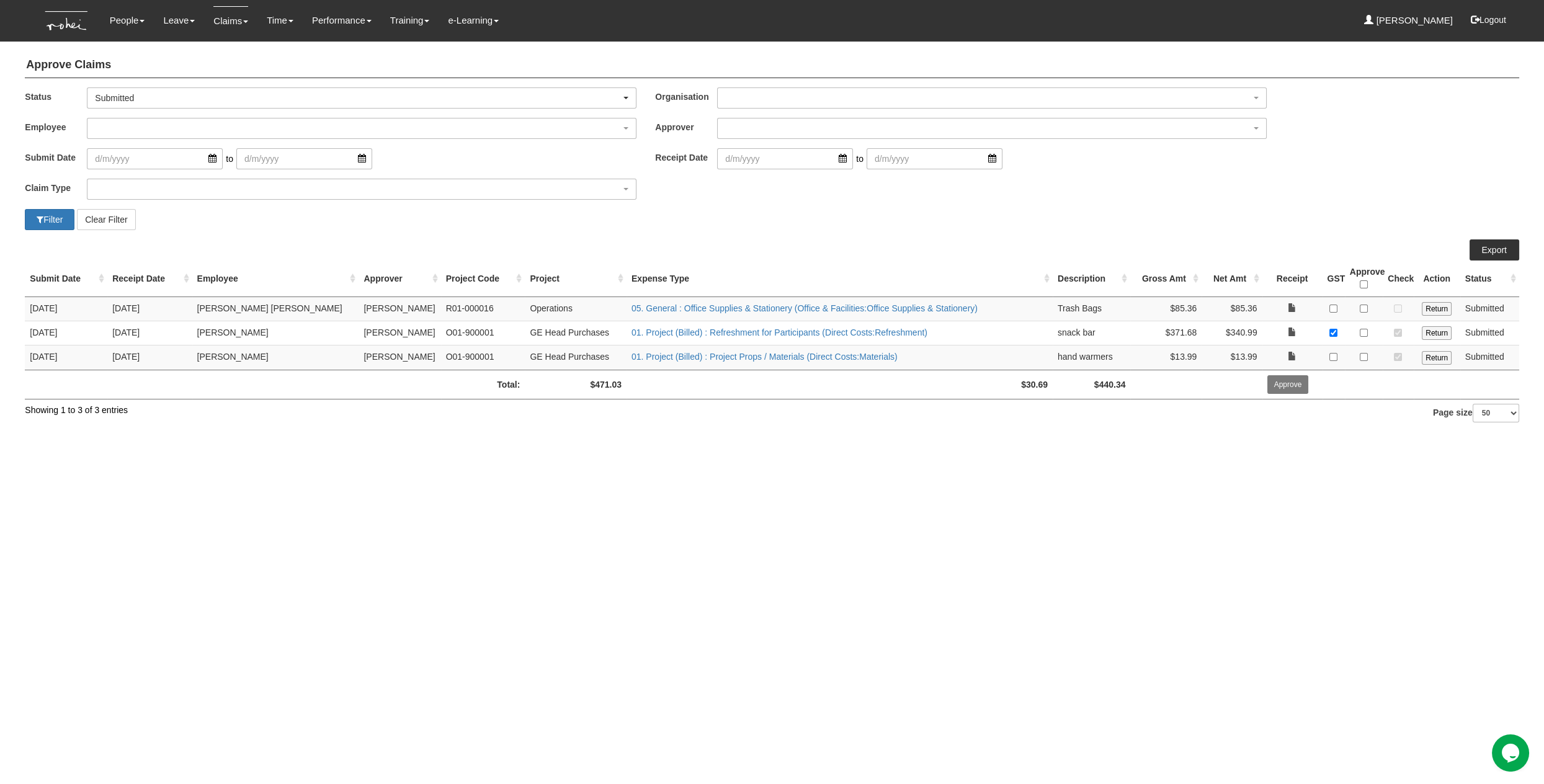
click at [1330, 438] on html "Toggle navigation People Personal Information Staff Directory Leave Apply for L…" at bounding box center [772, 219] width 1544 height 438
click at [1297, 327] on td "Click to view the receipt" at bounding box center [1293, 334] width 60 height 24
click at [1365, 438] on html "Toggle navigation People Personal Information Staff Directory Leave Apply for L…" at bounding box center [772, 219] width 1544 height 438
drag, startPoint x: 1402, startPoint y: 462, endPoint x: 1384, endPoint y: 399, distance: 65.5
click at [1402, 438] on html "Toggle navigation People Personal Information Staff Directory Leave Apply for L…" at bounding box center [772, 219] width 1544 height 438
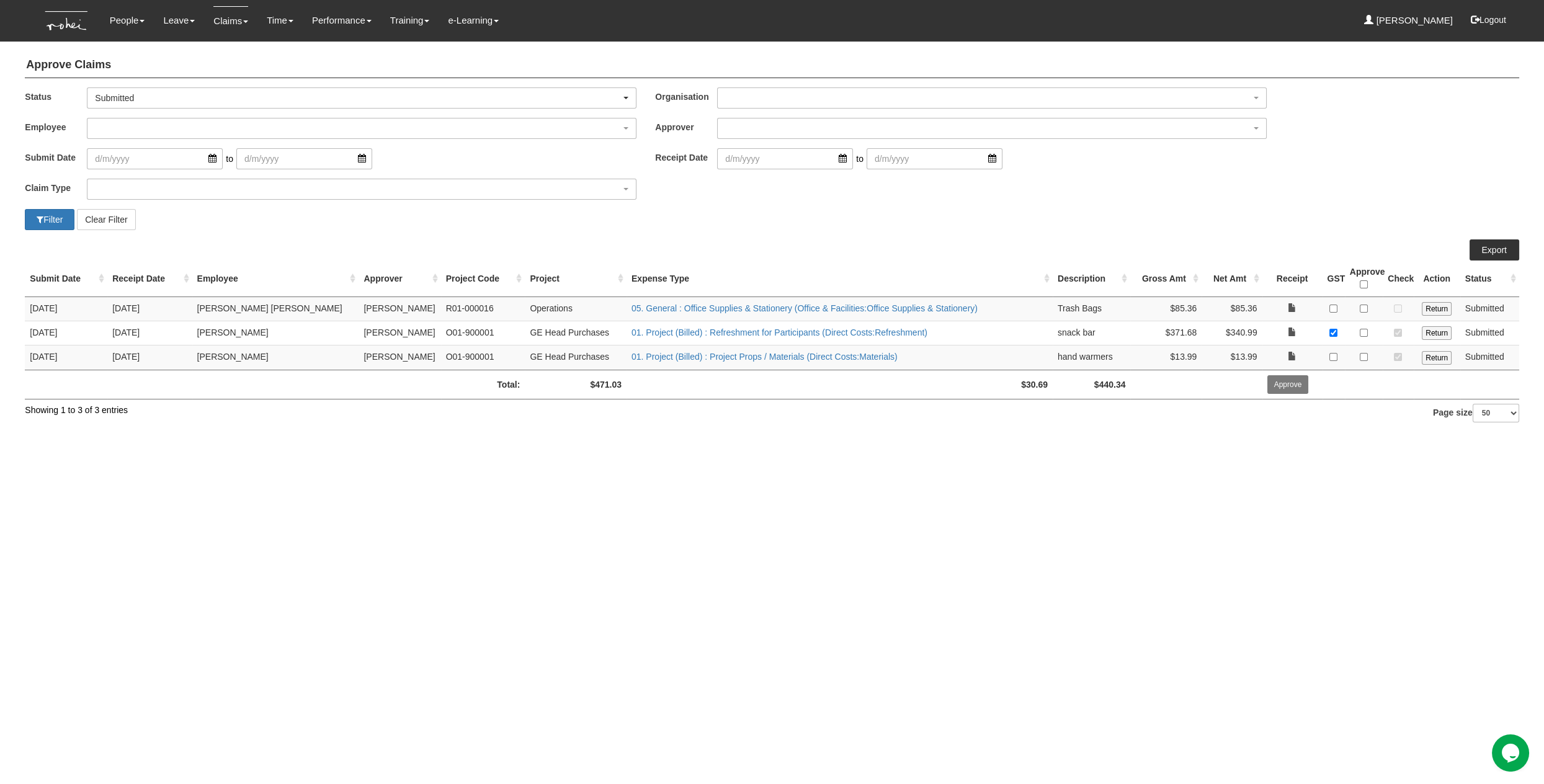
click at [1359, 438] on html "Toggle navigation People Personal Information Staff Directory Leave Apply for L…" at bounding box center [772, 219] width 1544 height 438
drag, startPoint x: 1366, startPoint y: 327, endPoint x: 1362, endPoint y: 350, distance: 23.3
click at [1365, 329] on input "checkbox" at bounding box center [1364, 333] width 8 height 8
checkbox input "true"
click at [1362, 353] on input "checkbox" at bounding box center [1364, 357] width 8 height 8
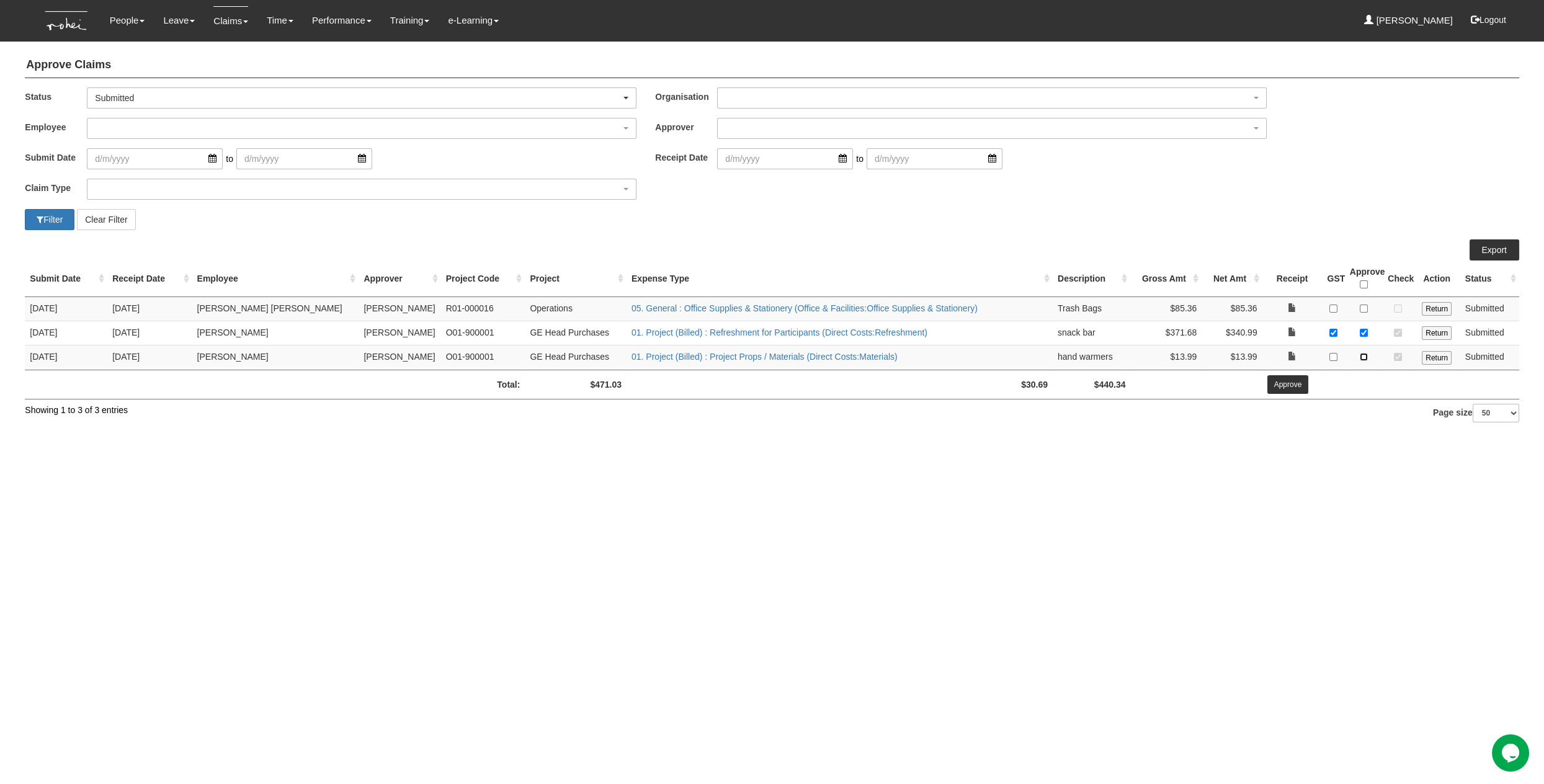
checkbox input "true"
click at [1284, 385] on input "Approve" at bounding box center [1288, 385] width 42 height 19
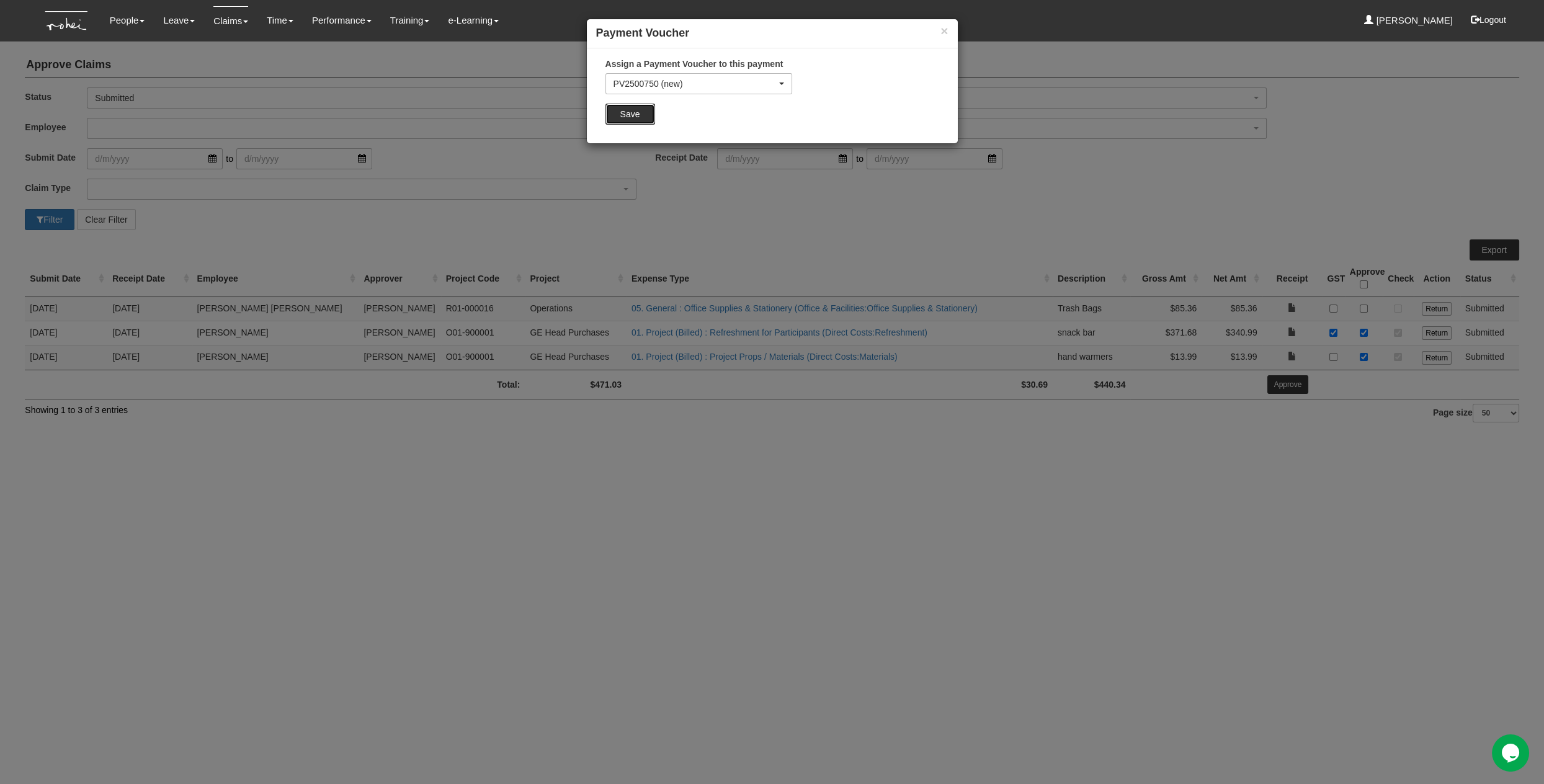
click at [615, 115] on input "Save" at bounding box center [630, 114] width 50 height 21
